Goal: Contribute content: Add original content to the website for others to see

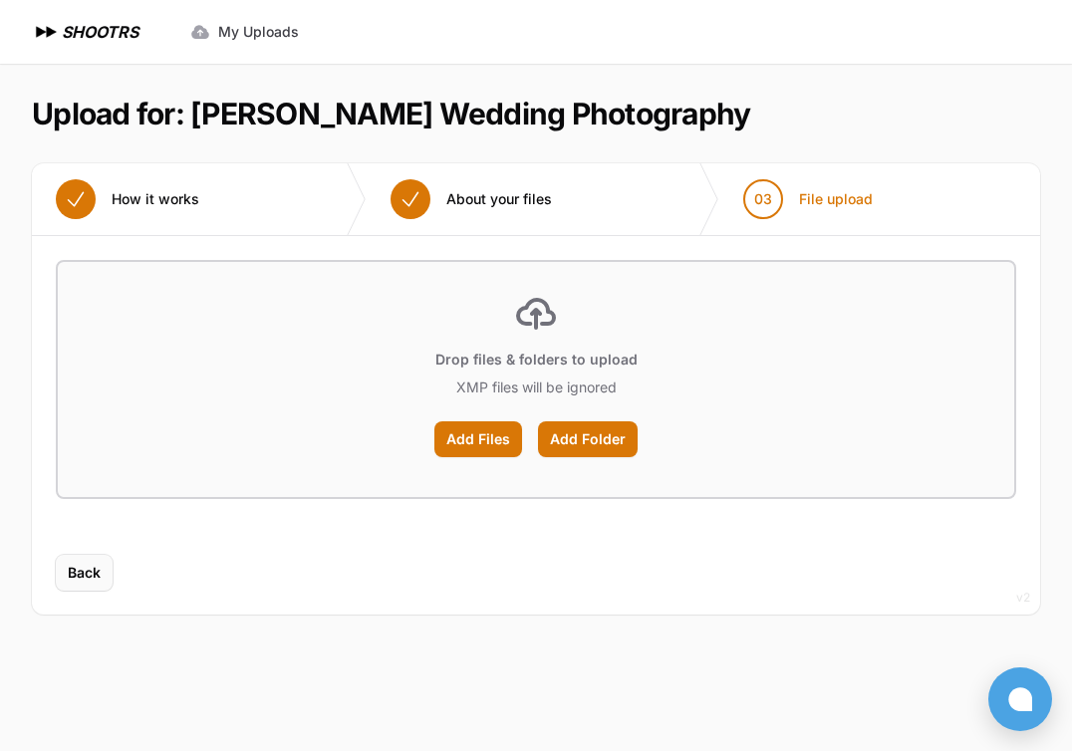
click at [77, 584] on button "Back" at bounding box center [84, 573] width 57 height 36
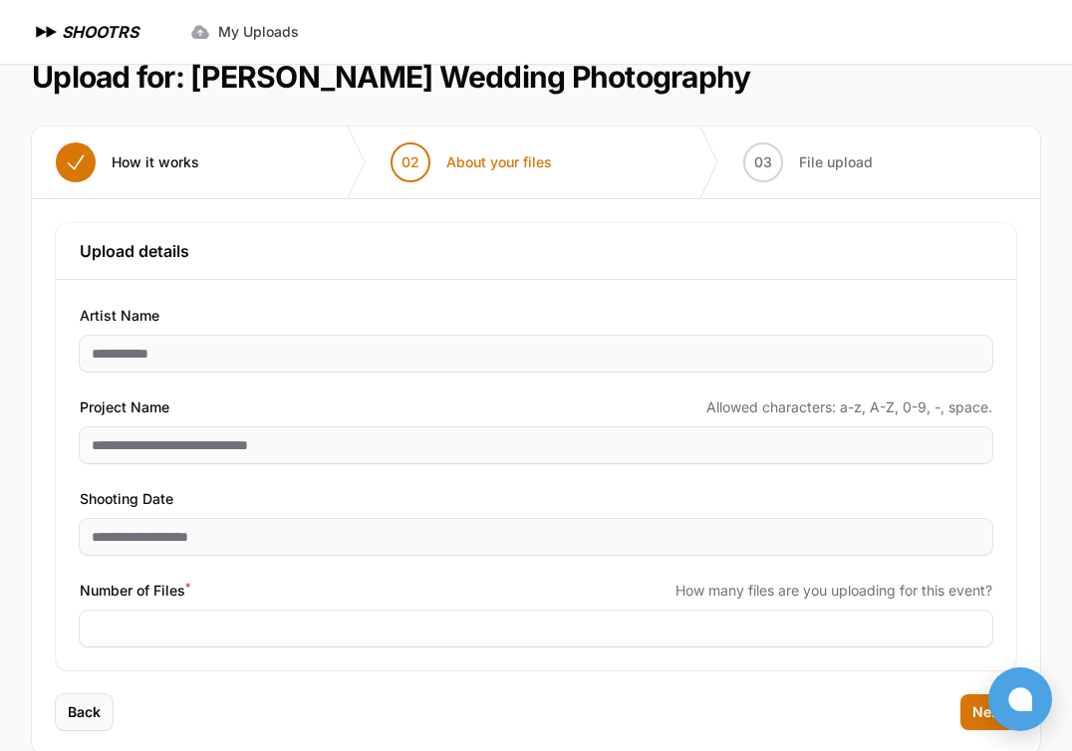
scroll to position [72, 0]
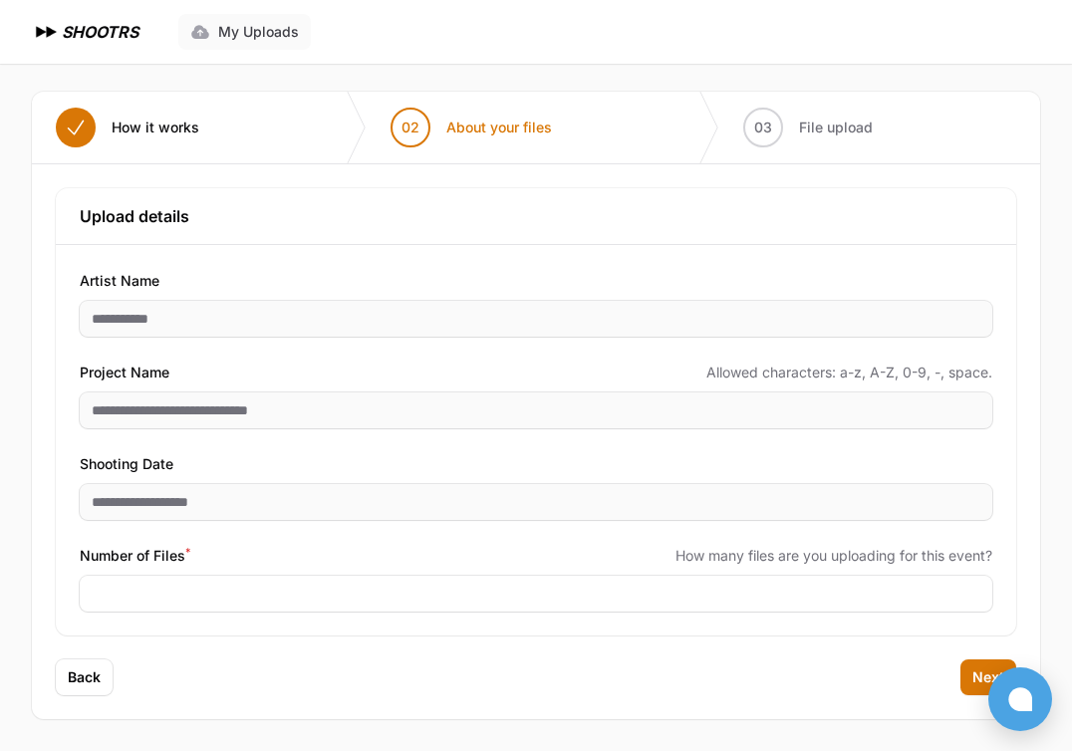
click at [255, 31] on span "My Uploads" at bounding box center [258, 32] width 81 height 20
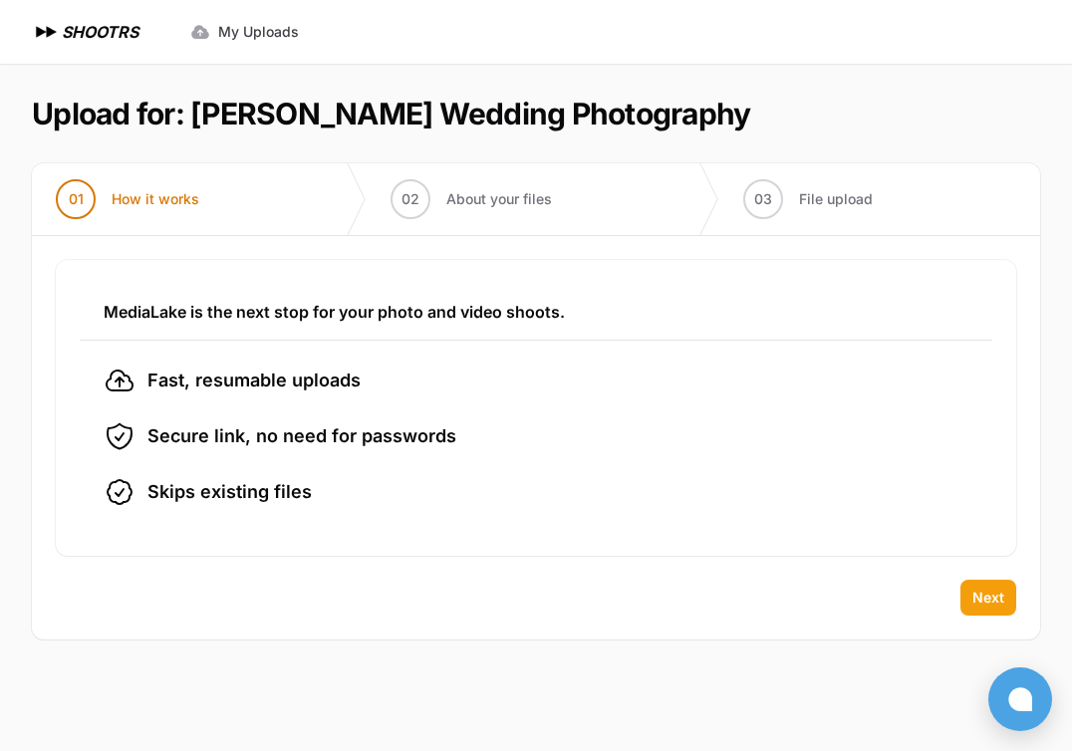
click at [981, 588] on span "Next" at bounding box center [989, 598] width 32 height 20
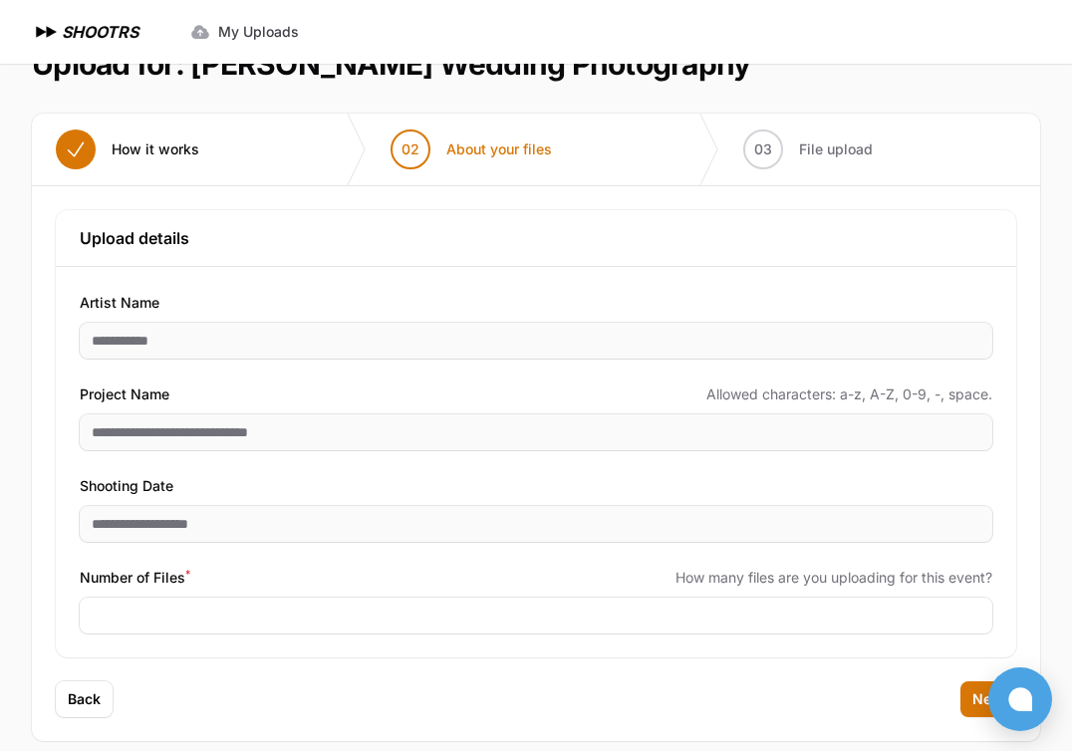
scroll to position [72, 0]
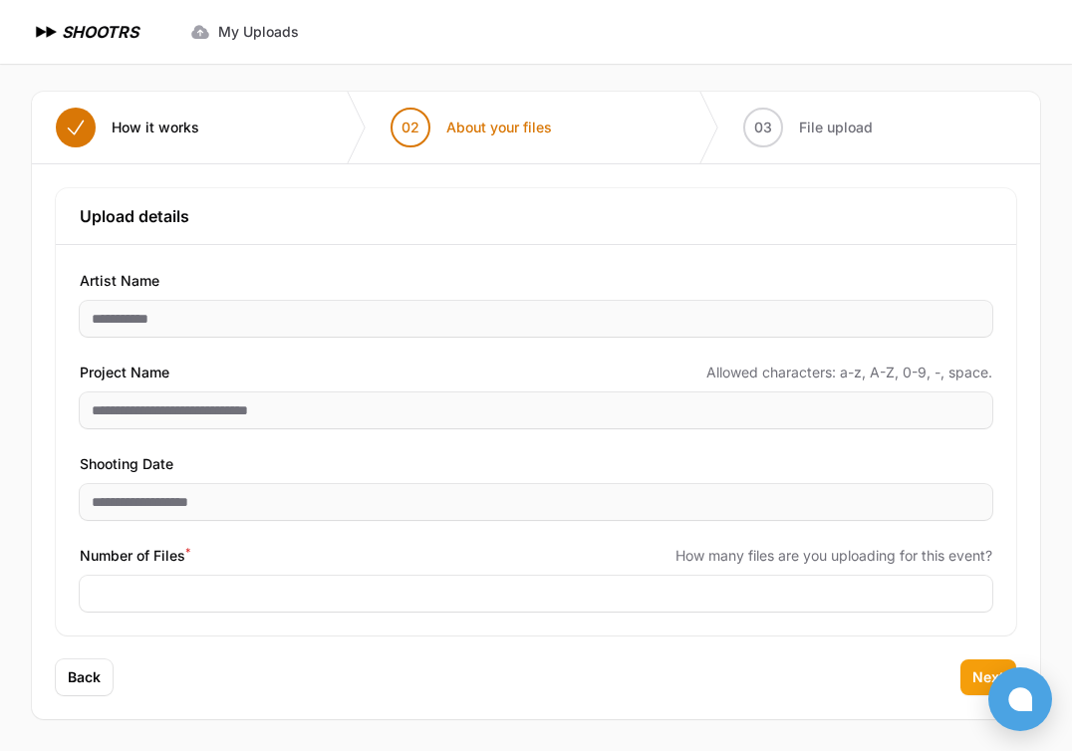
click at [989, 665] on button "Next" at bounding box center [989, 678] width 56 height 36
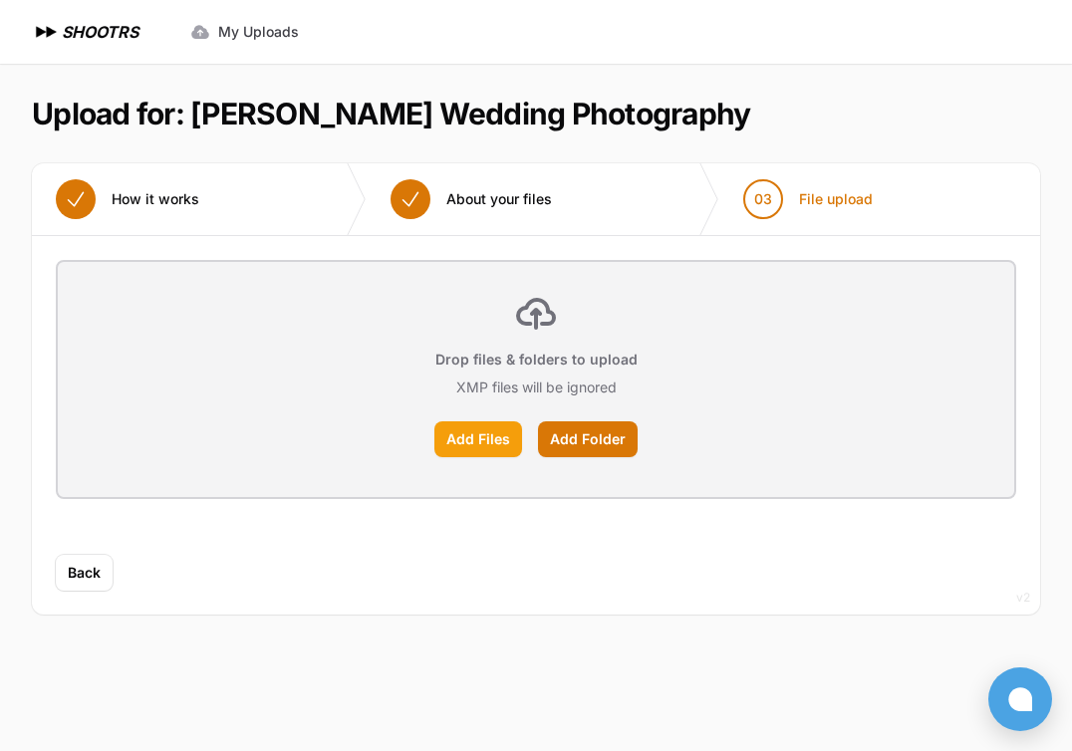
click at [494, 434] on label "Add Files" at bounding box center [479, 440] width 88 height 36
click at [0, 0] on input "Add Files" at bounding box center [0, 0] width 0 height 0
